Goal: Contribute content

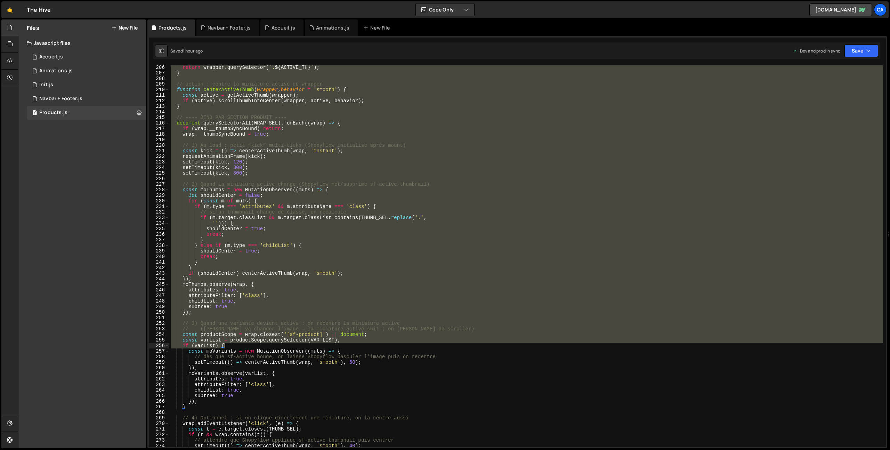
scroll to position [1213, 0]
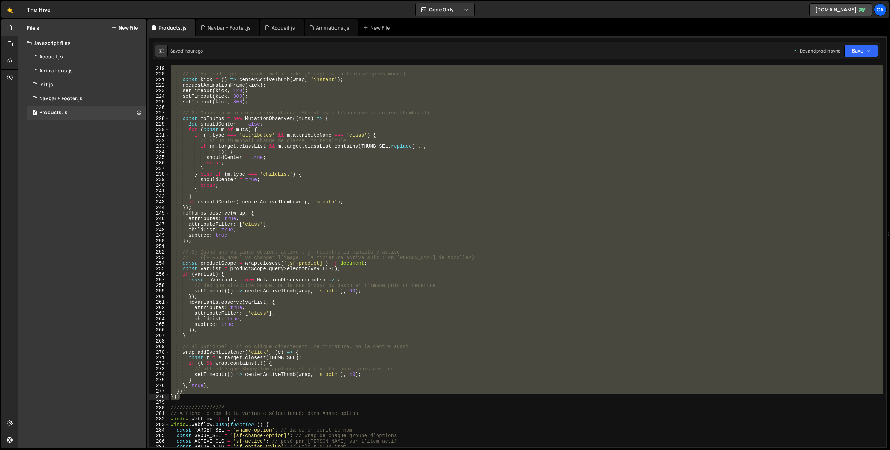
drag, startPoint x: 170, startPoint y: 203, endPoint x: 201, endPoint y: 396, distance: 195.9
click at [201, 396] on div "wrap . __thumbSyncBound = true ; // 1) Au load : petit “kick” multi-ticks (Shop…" at bounding box center [526, 256] width 714 height 393
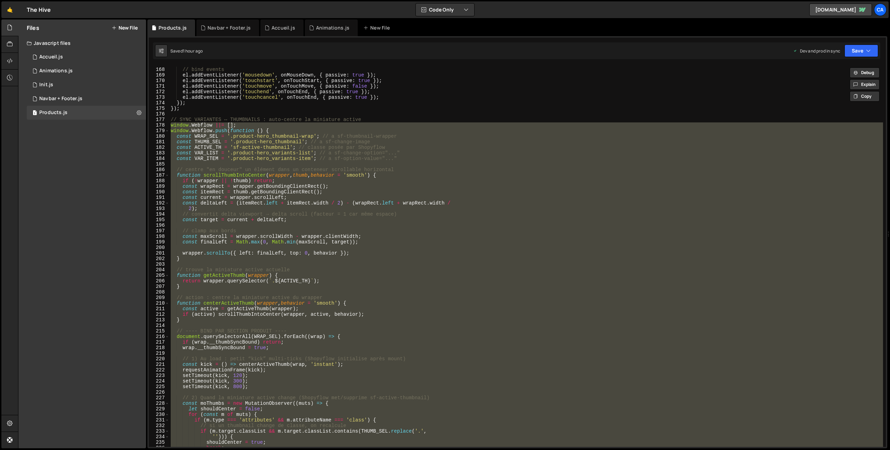
scroll to position [902, 0]
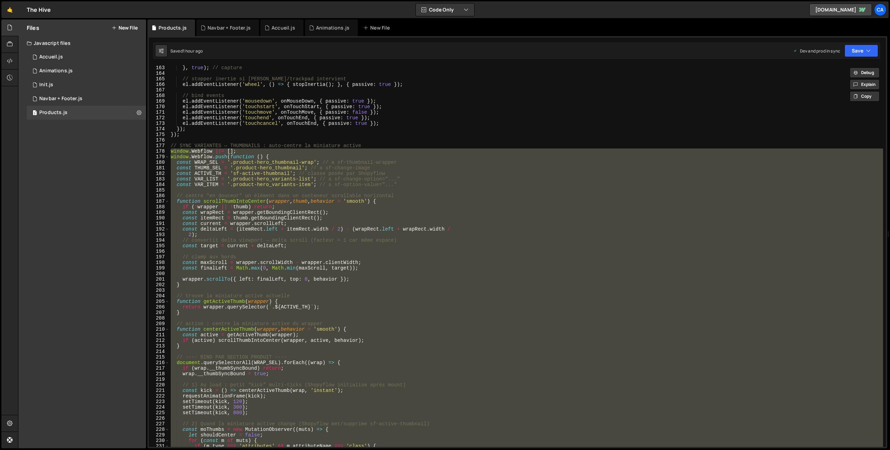
click at [283, 169] on div "} , true ) ; // capture // stopper inertie si [PERSON_NAME]/trackpad intervient…" at bounding box center [526, 256] width 714 height 382
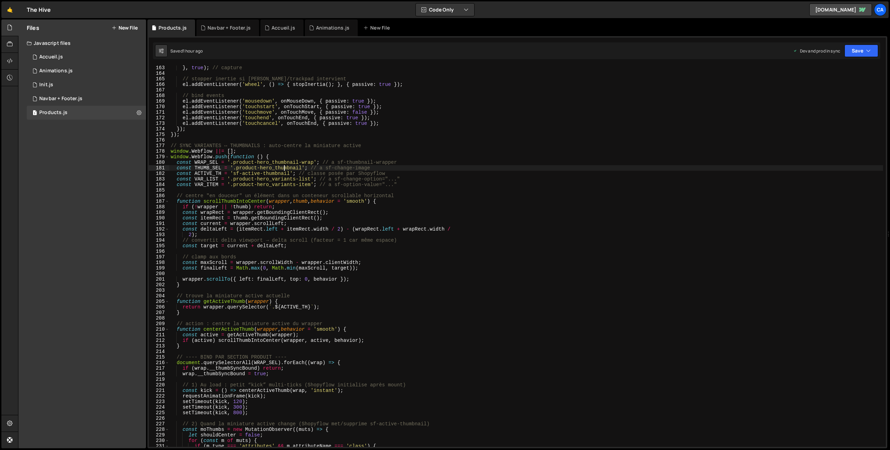
click at [291, 169] on div "} , true ) ; // capture // stopper inertie si [PERSON_NAME]/trackpad intervient…" at bounding box center [526, 261] width 714 height 393
click at [290, 168] on div "} , true ) ; // capture // stopper inertie si [PERSON_NAME]/trackpad intervient…" at bounding box center [526, 256] width 714 height 382
drag, startPoint x: 273, startPoint y: 161, endPoint x: 298, endPoint y: 162, distance: 25.4
click at [298, 162] on div "} , true ) ; // capture // stopper inertie si [PERSON_NAME]/trackpad intervient…" at bounding box center [526, 261] width 714 height 393
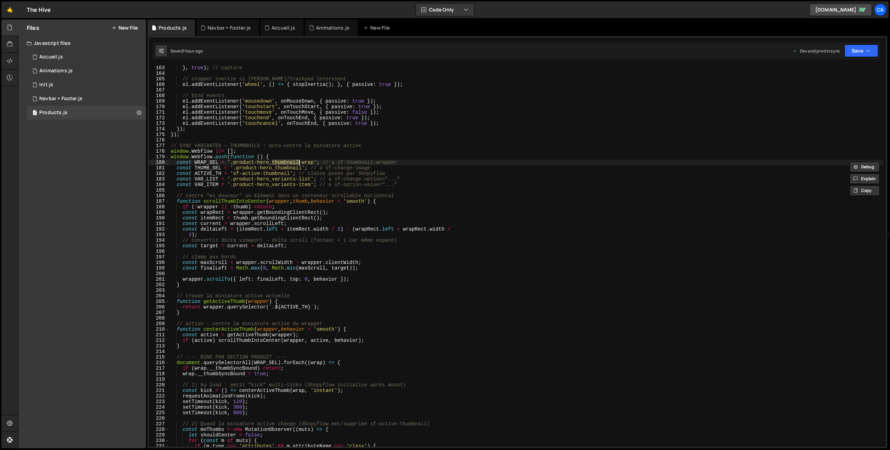
click at [186, 157] on div "} , true ) ; // capture // stopper inertie si [PERSON_NAME]/trackpad intervient…" at bounding box center [526, 261] width 714 height 393
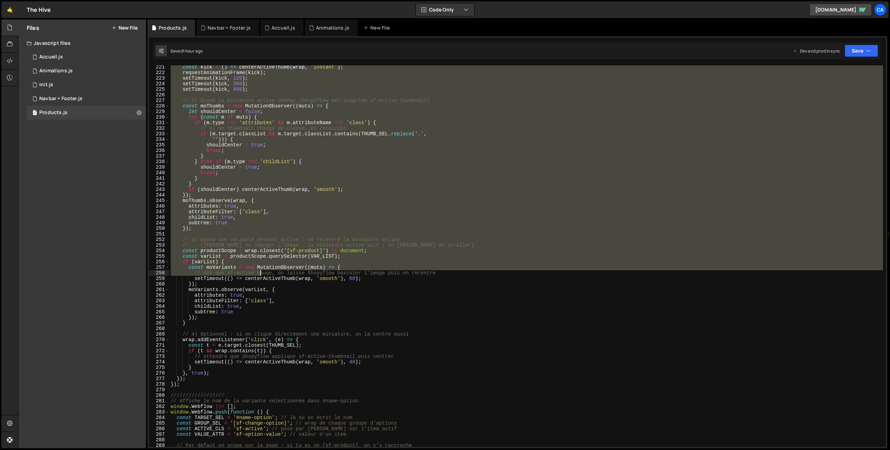
scroll to position [1225, 0]
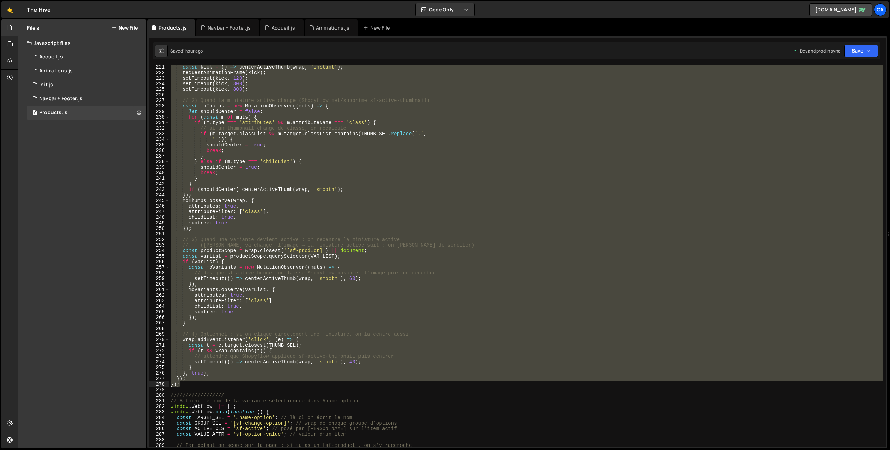
drag, startPoint x: 170, startPoint y: 151, endPoint x: 193, endPoint y: 386, distance: 236.3
click at [193, 386] on div "const kick = ( ) => centerActiveThumb ( wrap , 'instant' ) ; requestAnimationFr…" at bounding box center [526, 260] width 714 height 393
type textarea "}); });"
paste textarea
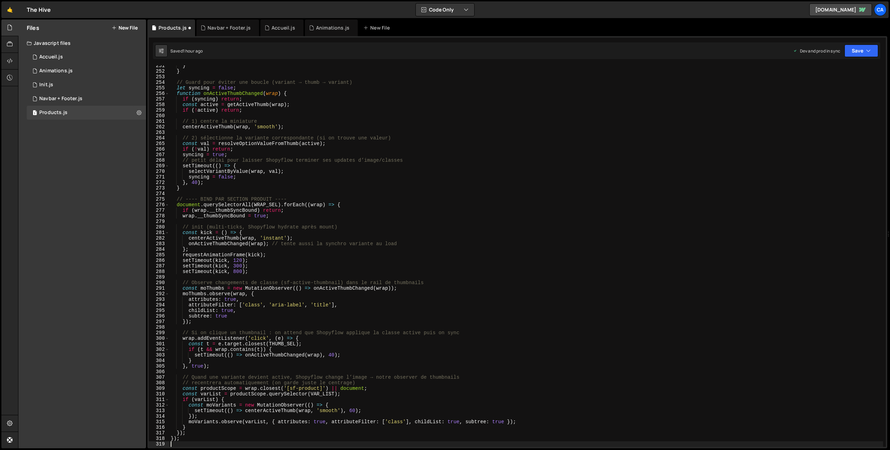
scroll to position [1394, 0]
click at [872, 51] on button "Save" at bounding box center [862, 51] width 34 height 13
click at [842, 88] on div "Save to Production S" at bounding box center [838, 90] width 72 height 7
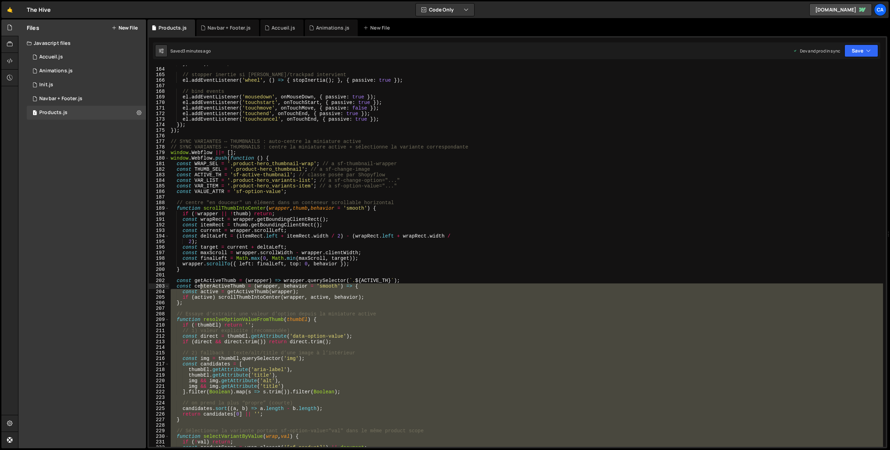
scroll to position [893, 0]
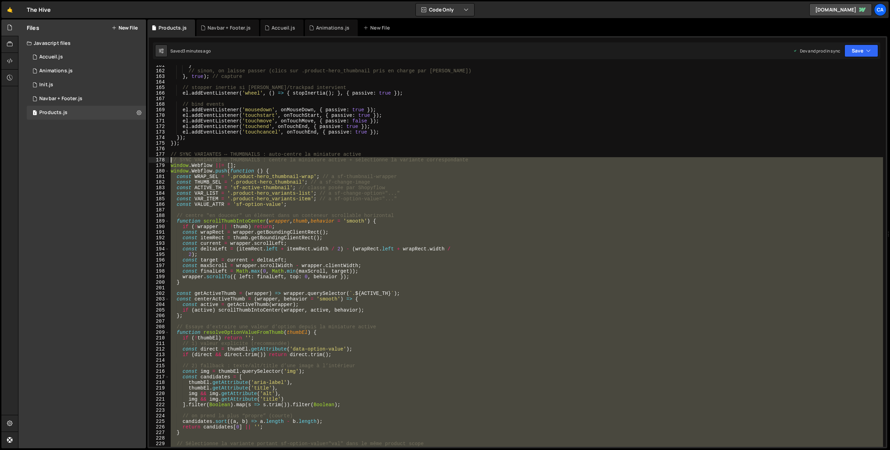
drag, startPoint x: 185, startPoint y: 392, endPoint x: 150, endPoint y: 162, distance: 232.9
click at [150, 162] on div "}); 161 162 163 164 165 166 167 168 169 170 171 172 173 174 175 176 177 178 179…" at bounding box center [517, 256] width 737 height 382
type textarea "// SYNC VARIANTES ↔ THUMBNAILS : centre la miniature active + sélectionne la va…"
paste textarea
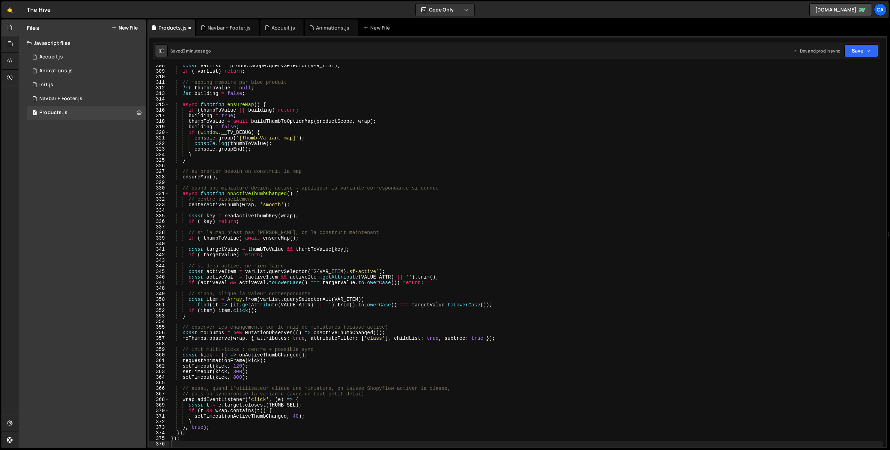
scroll to position [1711, 0]
click at [864, 45] on button "Save" at bounding box center [862, 51] width 34 height 13
click at [841, 95] on div "3 minutes ago" at bounding box center [827, 98] width 27 height 6
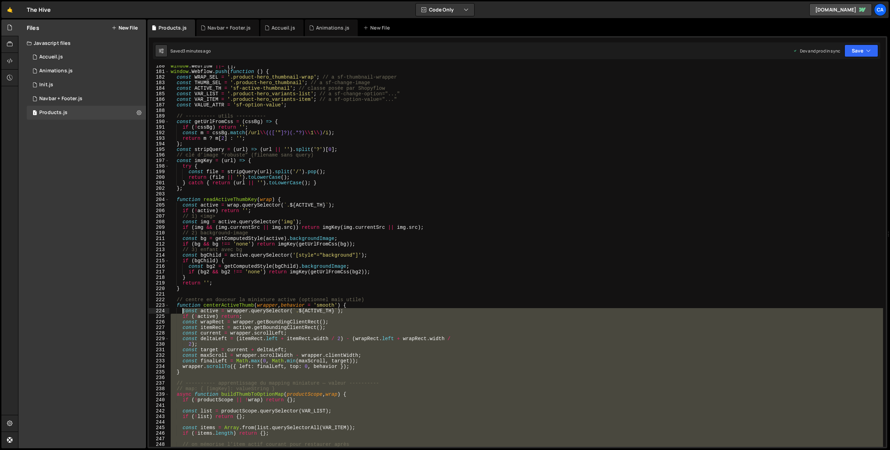
scroll to position [918, 0]
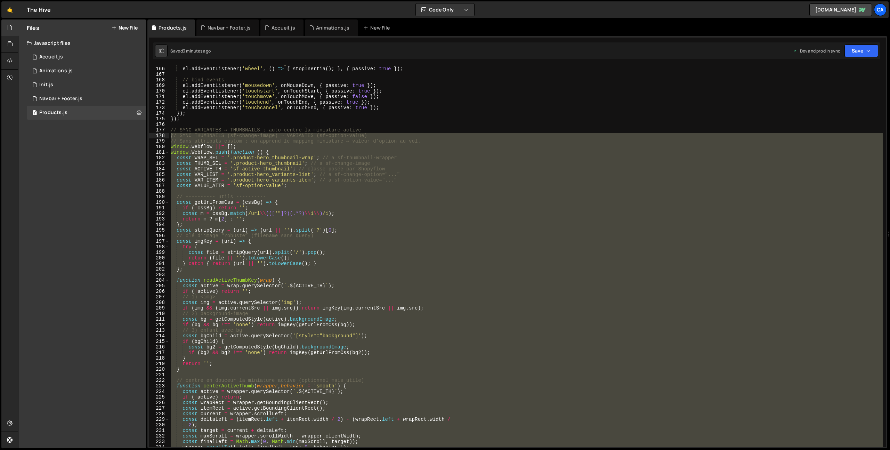
drag, startPoint x: 182, startPoint y: 399, endPoint x: 159, endPoint y: 138, distance: 261.8
click at [159, 138] on div "}); 165 166 167 168 169 170 171 172 173 174 175 176 177 178 179 180 181 182 183…" at bounding box center [517, 256] width 737 height 382
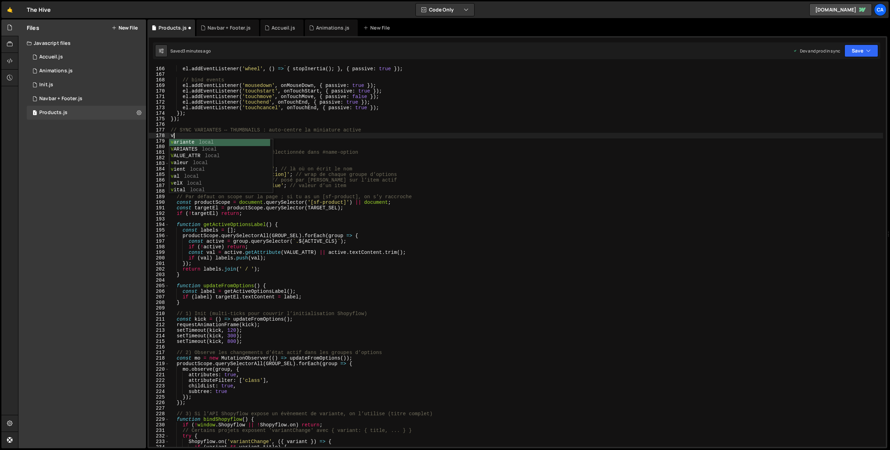
click at [389, 168] on div "// stopper inertie si [PERSON_NAME]/trackpad intervient el . addEventListener (…" at bounding box center [526, 257] width 714 height 393
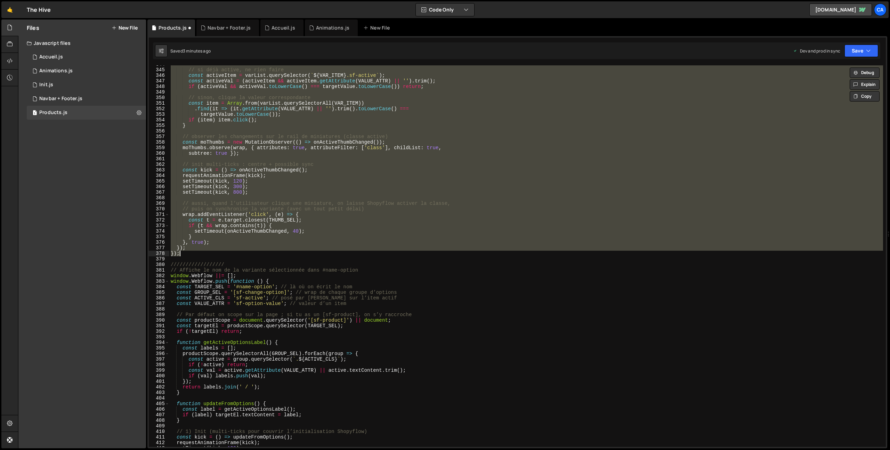
scroll to position [1913, 0]
click at [191, 251] on div "// si déjà active, ne rien faire const activeItem = varList . querySelector ( `…" at bounding box center [526, 256] width 714 height 382
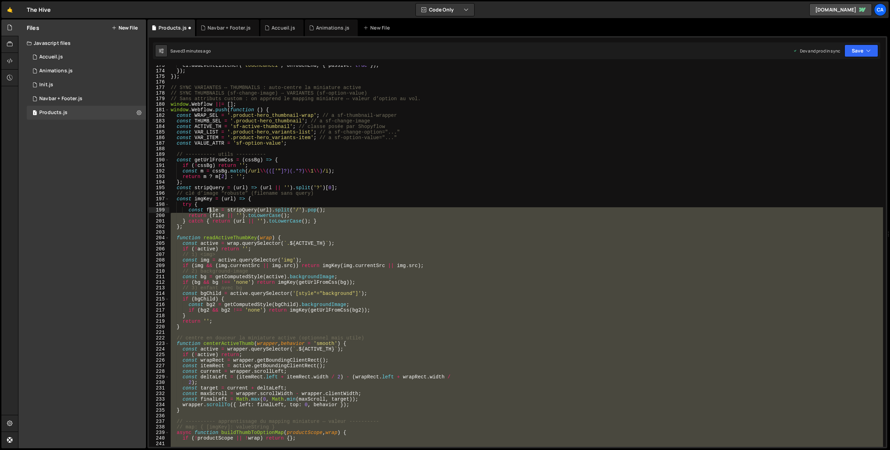
scroll to position [947, 0]
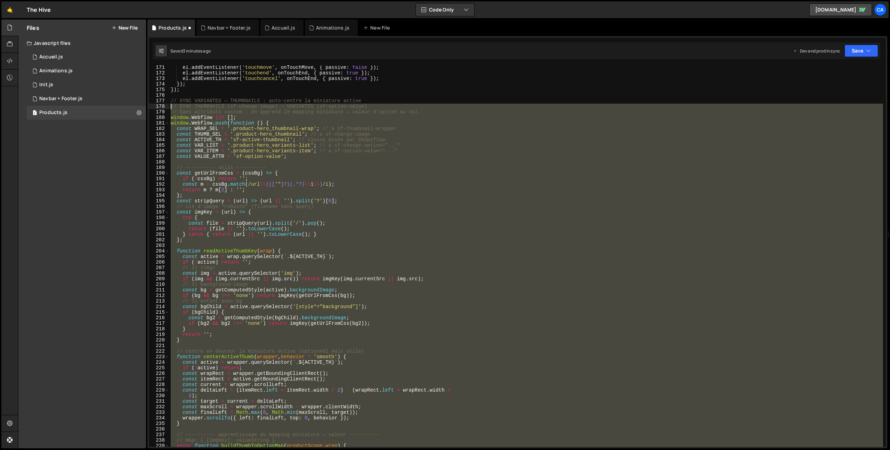
drag, startPoint x: 190, startPoint y: 250, endPoint x: 164, endPoint y: 107, distance: 145.7
click at [164, 107] on div "}); 171 172 173 174 175 176 177 178 179 180 181 182 183 184 185 186 187 188 189…" at bounding box center [517, 256] width 737 height 382
type textarea "// SYNC THUMBNAILS (sf-change-image) → VARIANTES (sf-option-value) // Sans attr…"
paste textarea
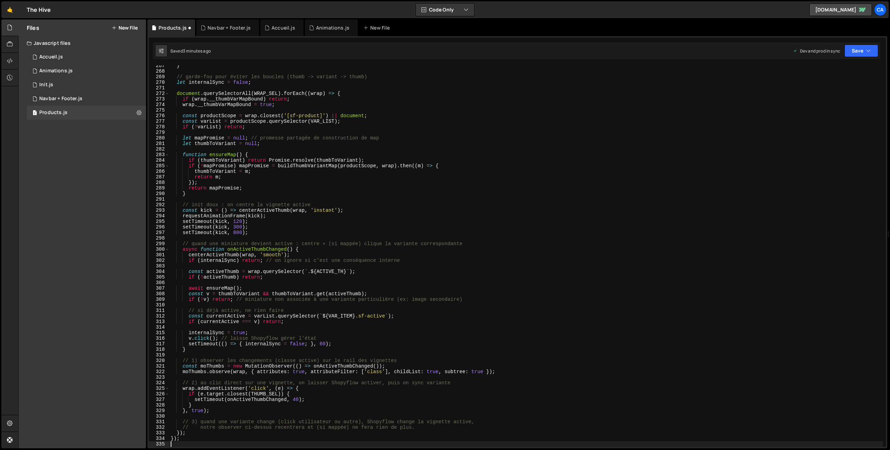
scroll to position [1483, 0]
click at [870, 46] on button "Save" at bounding box center [862, 51] width 34 height 13
click at [838, 89] on div "Save to Production S" at bounding box center [838, 90] width 72 height 7
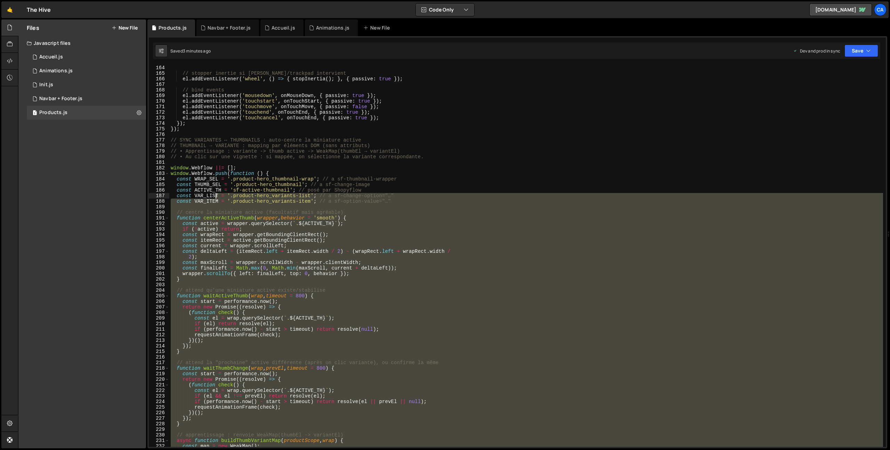
scroll to position [908, 0]
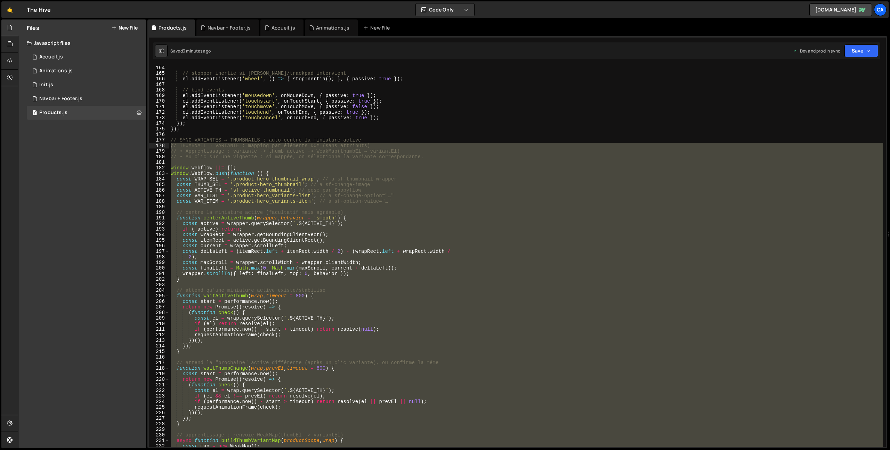
drag, startPoint x: 188, startPoint y: 362, endPoint x: 160, endPoint y: 147, distance: 216.8
click at [160, 147] on div "}); 164 165 166 167 168 169 170 171 172 173 174 175 176 177 178 179 180 181 182…" at bounding box center [517, 256] width 737 height 382
type textarea "// THUMBNAIL → VARIANTE : mapping par éléments DOM (sans attributs) // • Appren…"
paste textarea
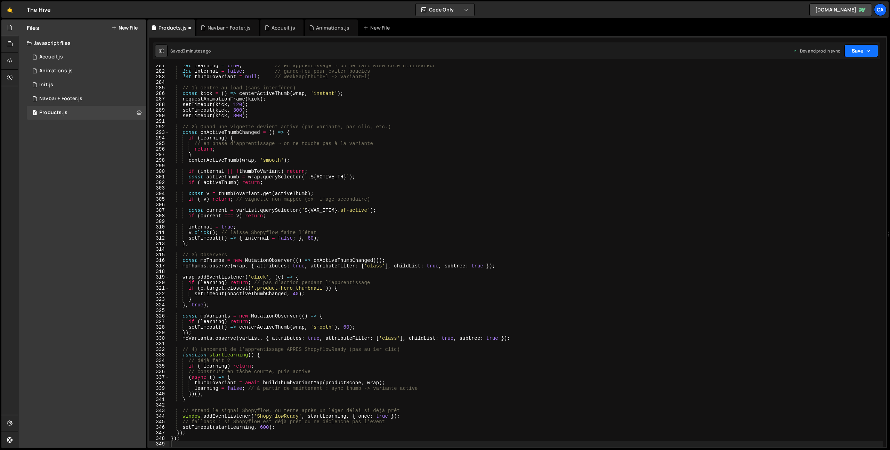
click at [850, 51] on button "Save" at bounding box center [862, 51] width 34 height 13
click at [820, 101] on div "Saved 3 minutes ago" at bounding box center [838, 98] width 72 height 8
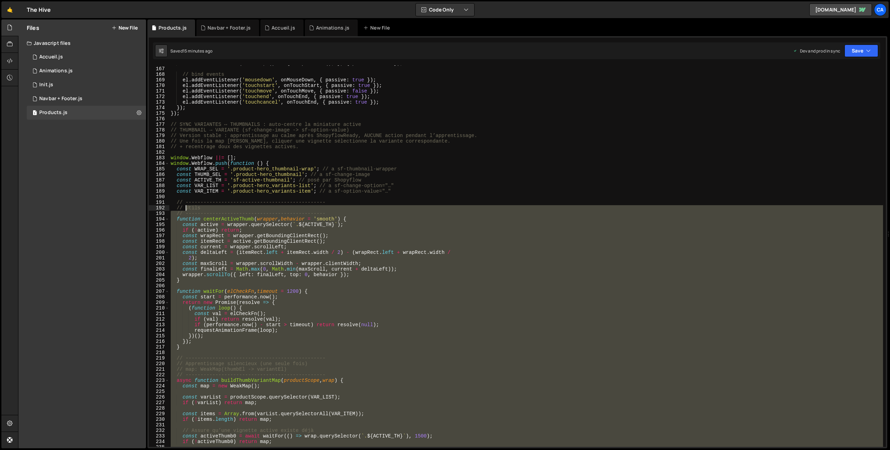
scroll to position [871, 0]
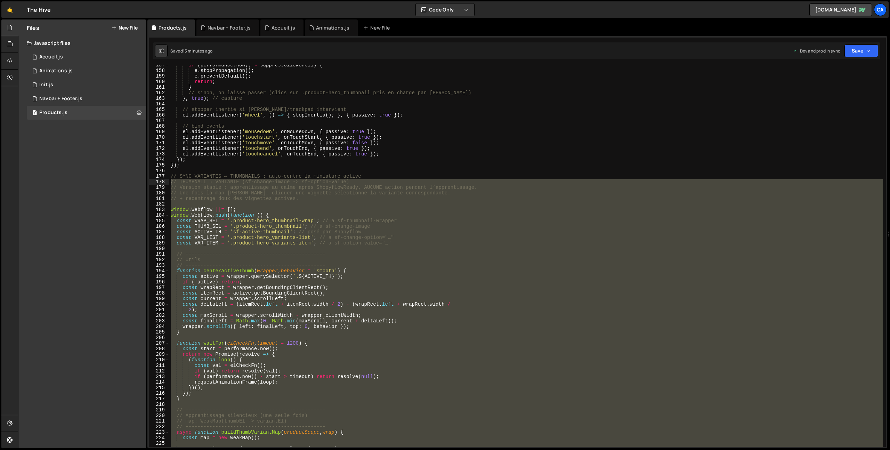
drag, startPoint x: 184, startPoint y: 211, endPoint x: 160, endPoint y: 181, distance: 38.1
click at [160, 181] on div "}); 157 158 159 160 161 162 163 164 165 166 167 168 169 170 171 172 173 174 175…" at bounding box center [517, 256] width 737 height 382
type textarea "// THUMBNAIL → VARIANTE (sf-change-image -> sf-option-value) // Version stable …"
paste textarea
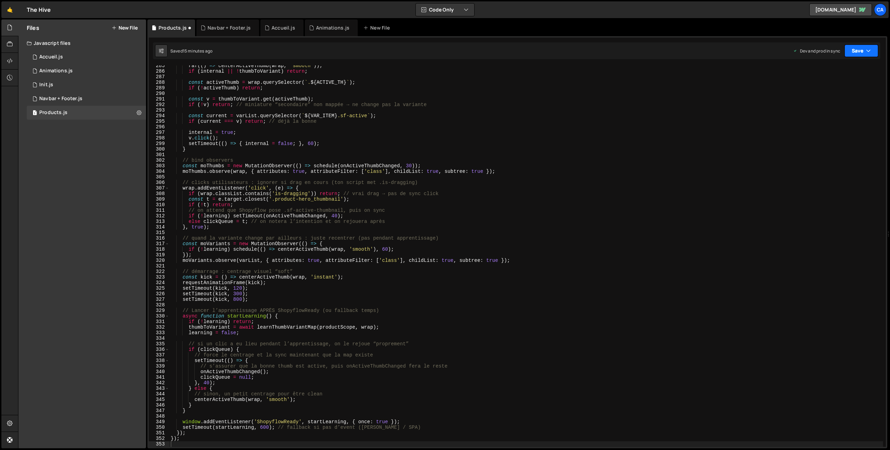
click at [858, 48] on button "Save" at bounding box center [862, 51] width 34 height 13
click at [837, 91] on div "Save to Production S" at bounding box center [838, 90] width 72 height 7
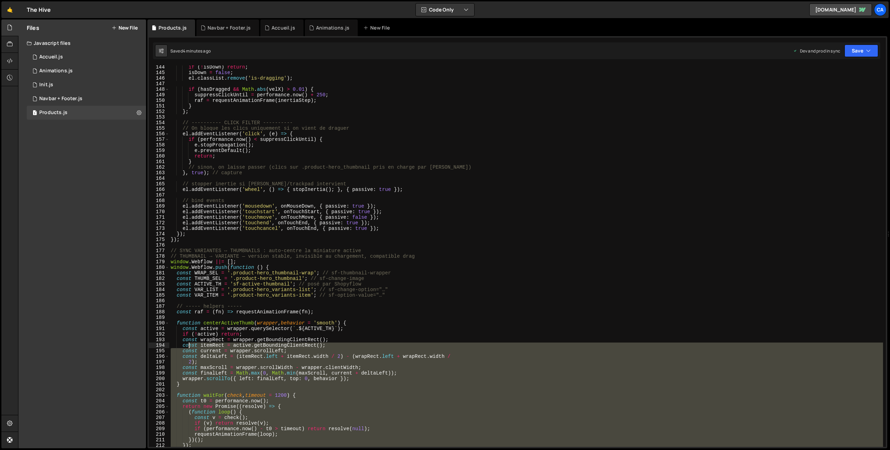
scroll to position [797, 0]
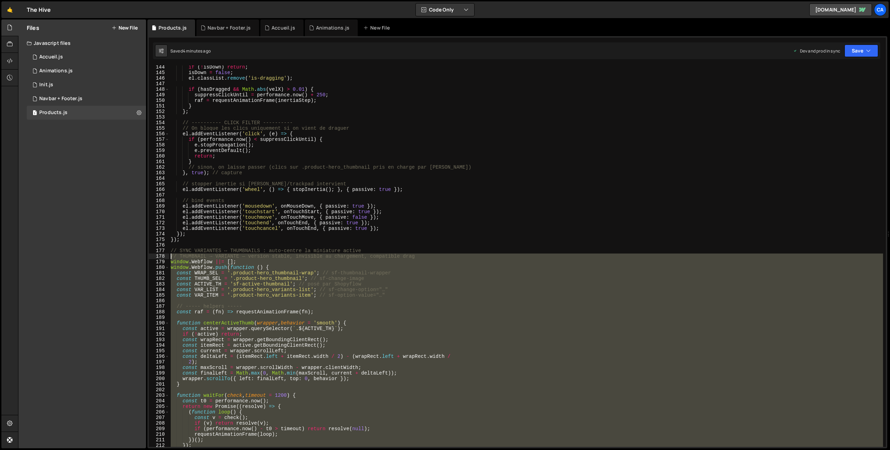
drag, startPoint x: 186, startPoint y: 385, endPoint x: 165, endPoint y: 257, distance: 129.2
click at [165, 257] on div "}); 144 145 146 147 148 149 150 151 152 153 154 155 156 157 158 159 160 161 162…" at bounding box center [517, 256] width 737 height 382
type textarea "// THUMBNAIL → VARIANTE — version stable, invisible au chargement, compatible d…"
paste textarea
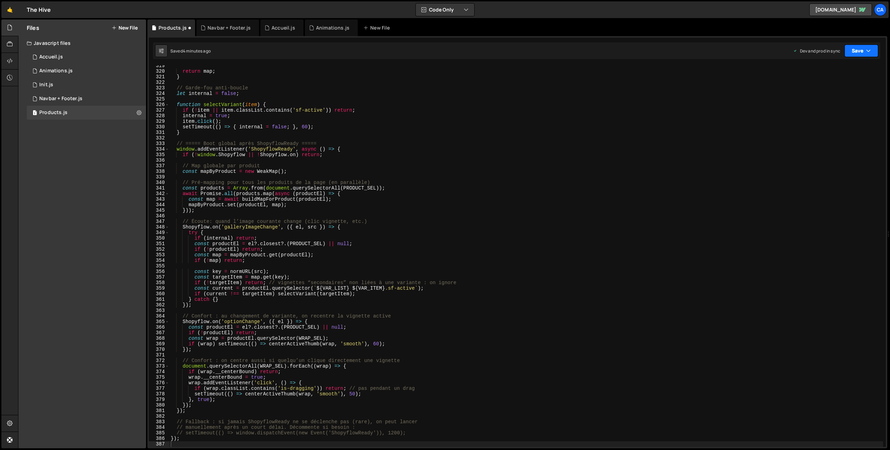
click at [856, 52] on button "Save" at bounding box center [862, 51] width 34 height 13
click at [836, 93] on div "Save to Production S" at bounding box center [838, 90] width 72 height 7
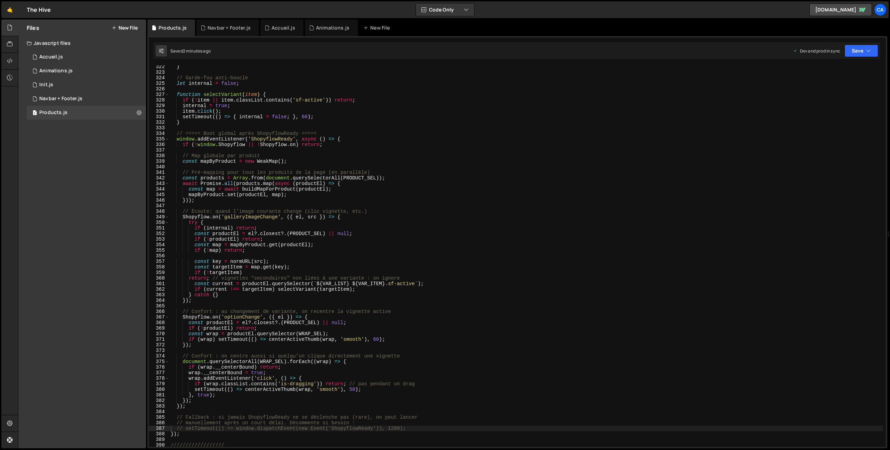
scroll to position [1853, 0]
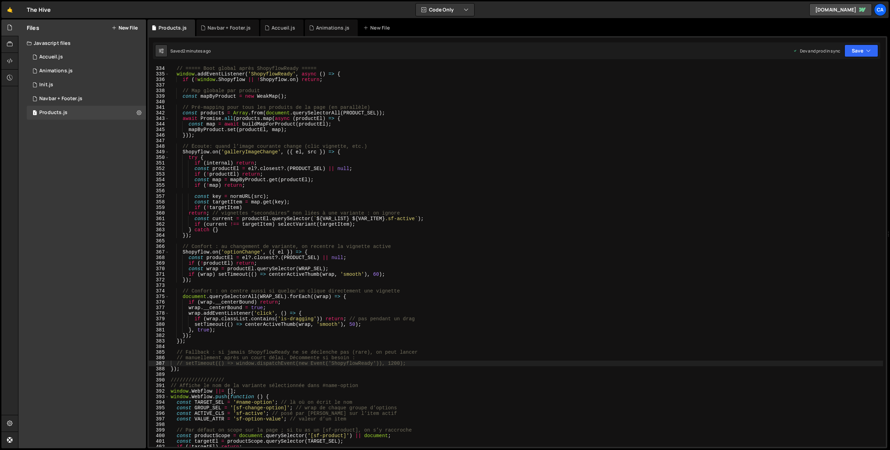
type textarea "});"
click at [189, 369] on div "// ===== Boot global après ShopyflowReady ===== window . addEventListener ( 'Sh…" at bounding box center [526, 256] width 714 height 393
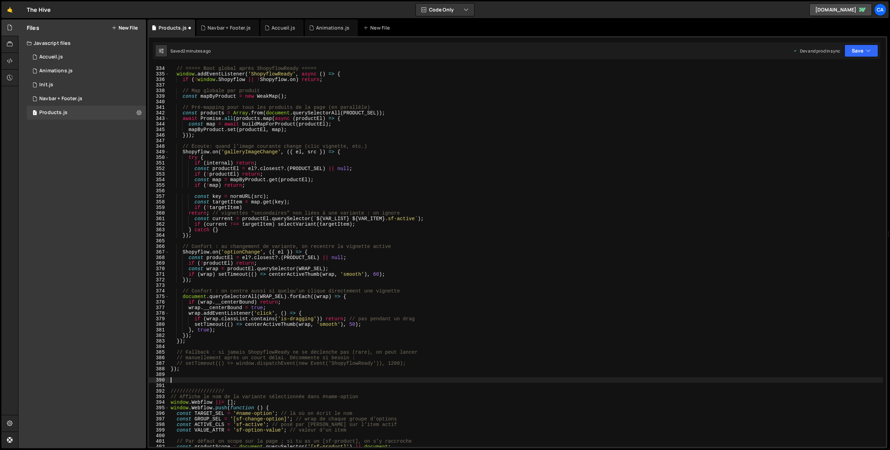
paste textarea
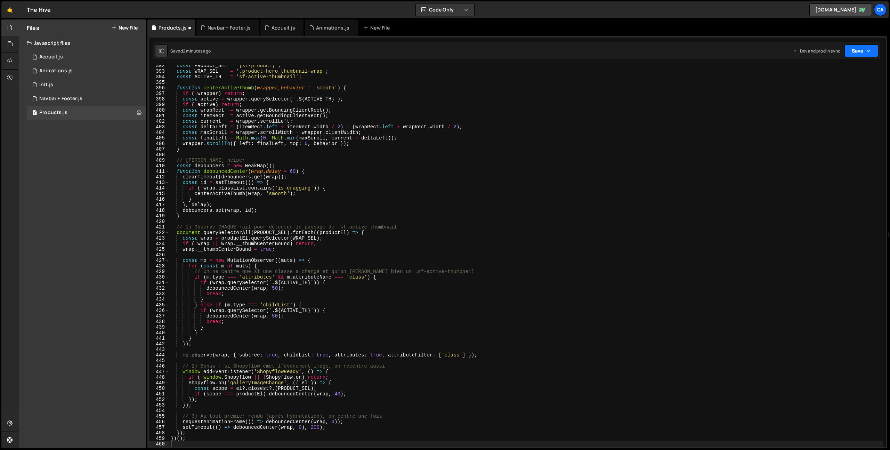
click at [859, 51] on button "Save" at bounding box center [862, 51] width 34 height 13
click at [840, 98] on div "2 minutes ago" at bounding box center [827, 98] width 27 height 6
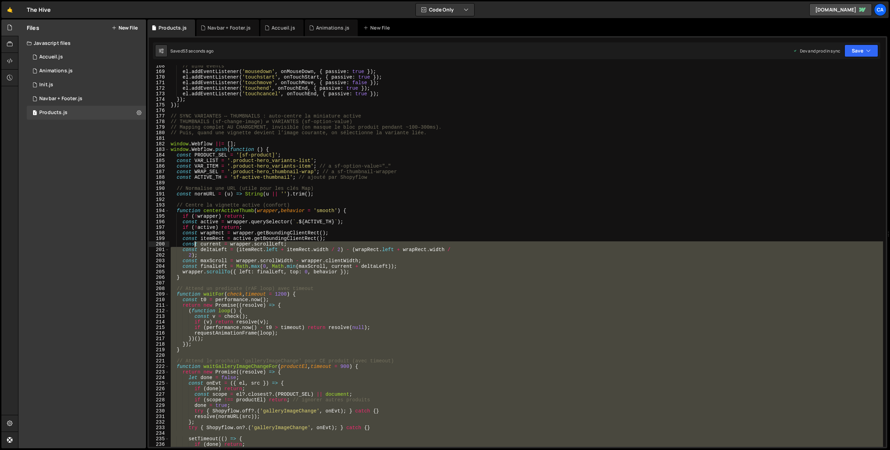
scroll to position [932, 0]
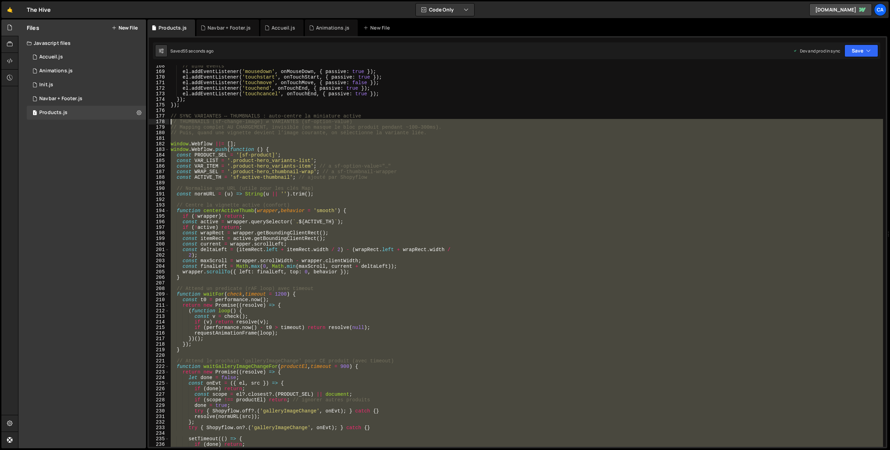
drag, startPoint x: 189, startPoint y: 324, endPoint x: 157, endPoint y: 124, distance: 202.6
click at [157, 124] on div "})(); 168 169 170 171 172 173 174 175 176 177 178 179 180 181 182 183 184 185 1…" at bounding box center [517, 256] width 737 height 382
type textarea "// THUMBNAILS (sf-change-image) ⇄ VARIANTES (sf-option-value) // Mapping comple…"
paste textarea
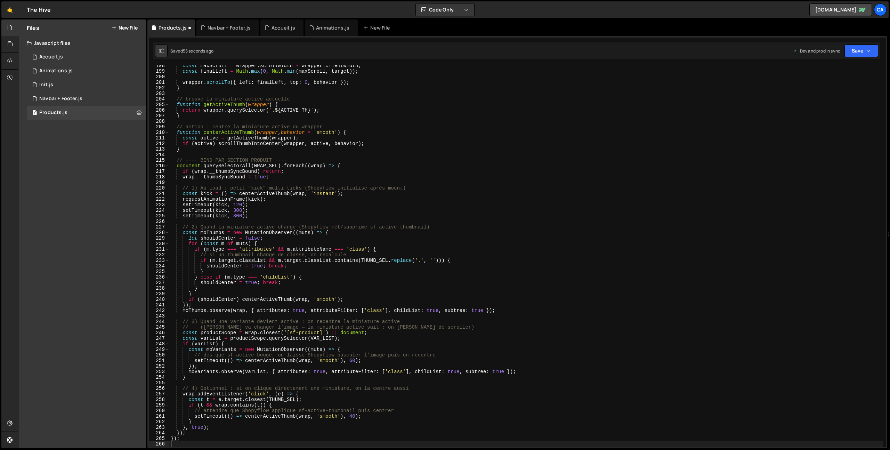
scroll to position [1099, 0]
click at [866, 48] on button "Save" at bounding box center [862, 51] width 34 height 13
click at [827, 88] on div "Save to Production S" at bounding box center [838, 90] width 72 height 7
